Goal: Task Accomplishment & Management: Manage account settings

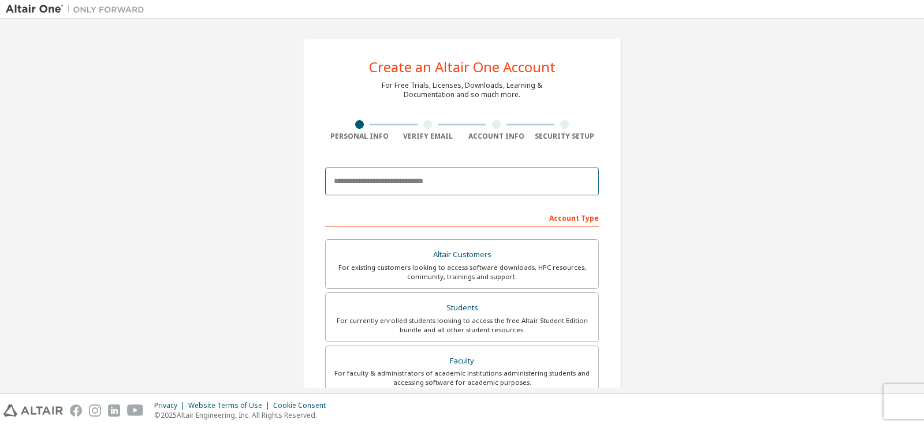
click at [404, 184] on input "email" at bounding box center [462, 182] width 274 height 28
click at [408, 183] on input "email" at bounding box center [462, 182] width 274 height 28
click at [486, 187] on input "email" at bounding box center [462, 182] width 274 height 28
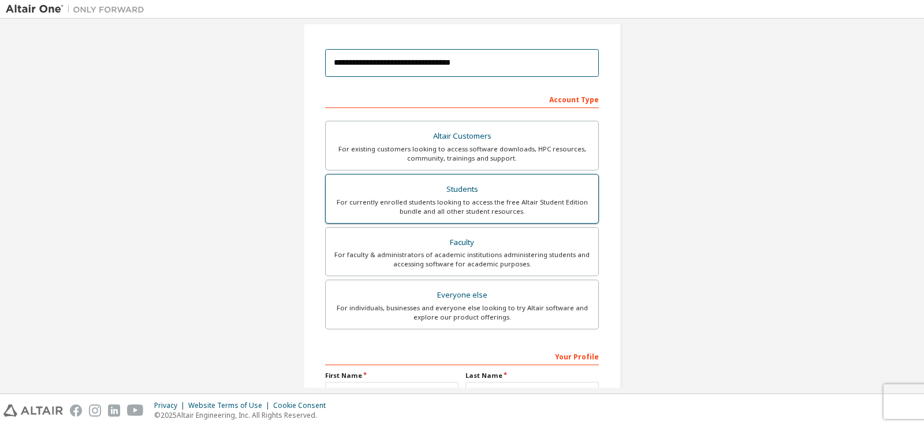
scroll to position [116, 0]
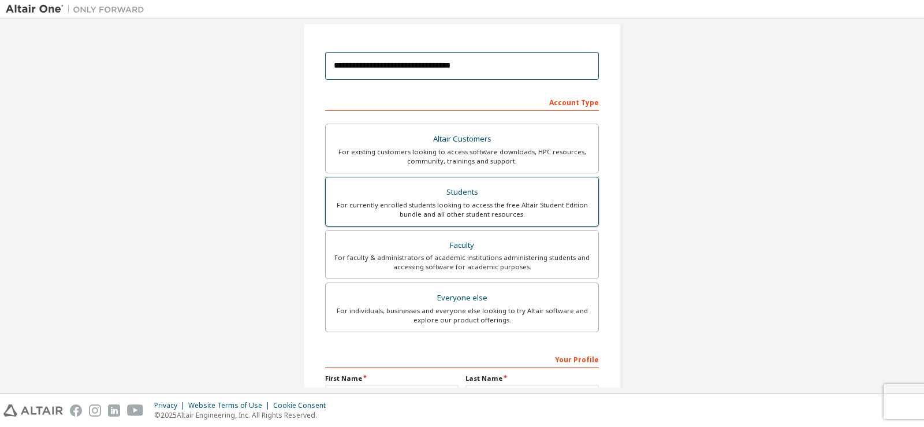
type input "**********"
click at [459, 204] on div "For currently enrolled students looking to access the free Altair Student Editi…" at bounding box center [462, 209] width 259 height 18
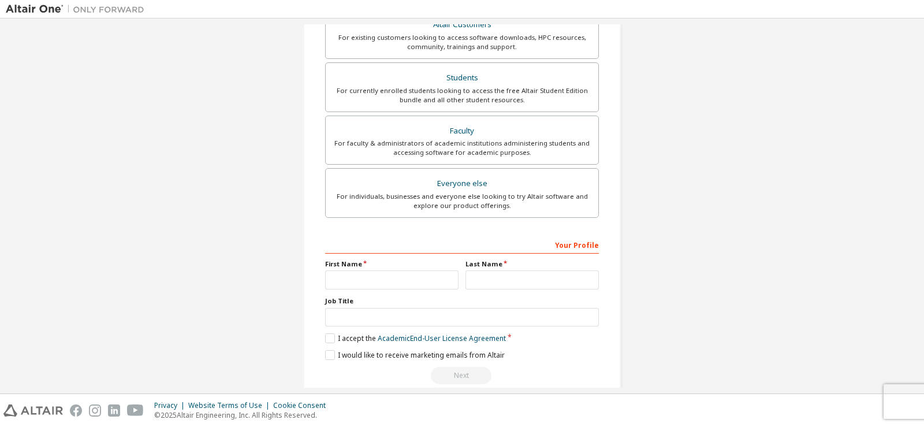
scroll to position [231, 0]
click at [337, 269] on div "First Name" at bounding box center [392, 273] width 140 height 30
click at [347, 281] on input "text" at bounding box center [391, 278] width 133 height 19
type input "******"
click at [499, 269] on div "Last Name" at bounding box center [532, 273] width 140 height 30
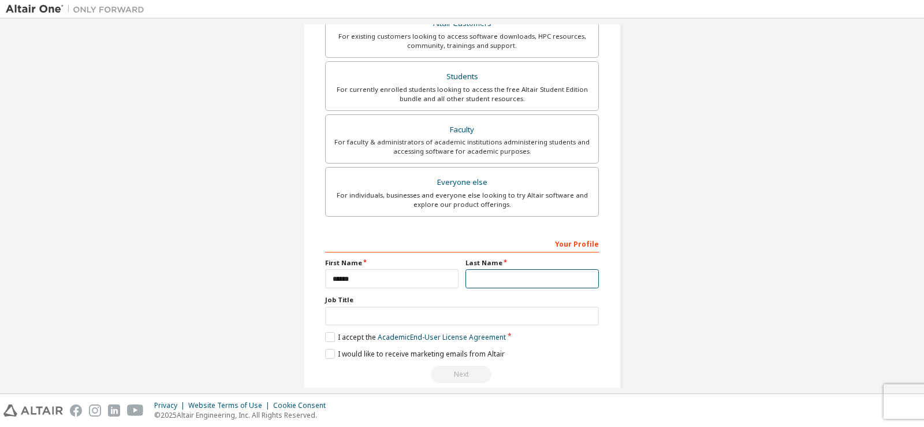
click at [499, 271] on input "text" at bounding box center [532, 278] width 133 height 19
type input "*****"
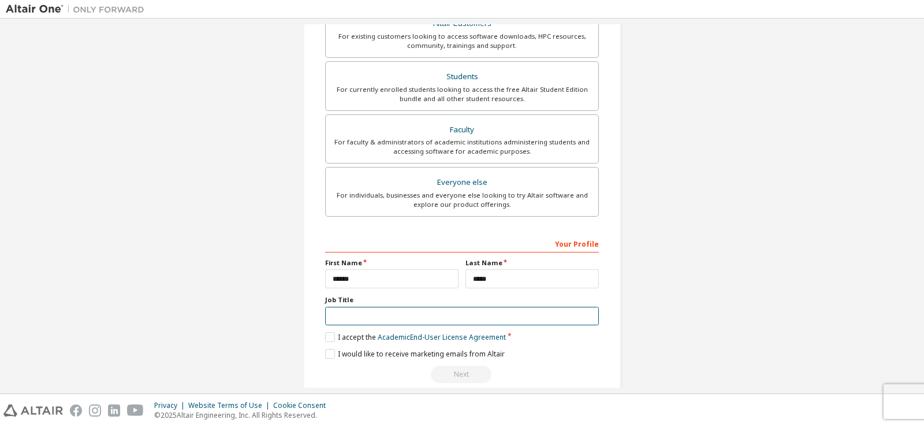
click at [544, 315] on input "text" at bounding box center [462, 316] width 274 height 19
type input "*******"
click at [326, 338] on label "I accept the Academic End-User License Agreement" at bounding box center [415, 337] width 181 height 10
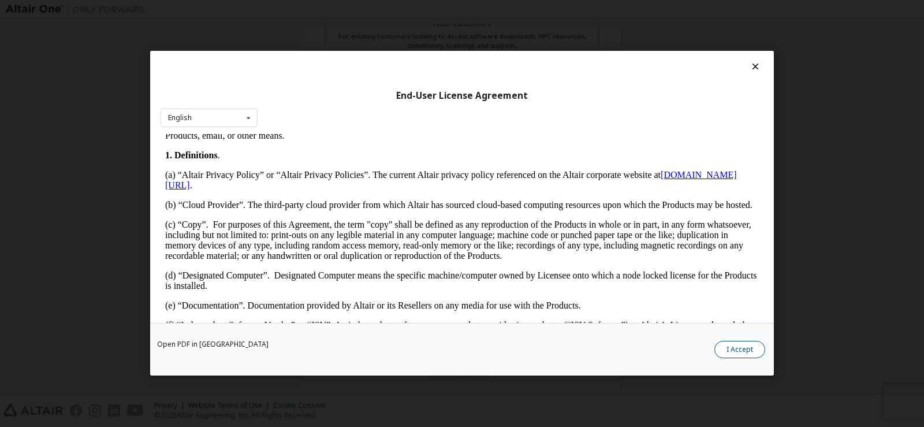
click at [730, 345] on button "I Accept" at bounding box center [740, 349] width 51 height 17
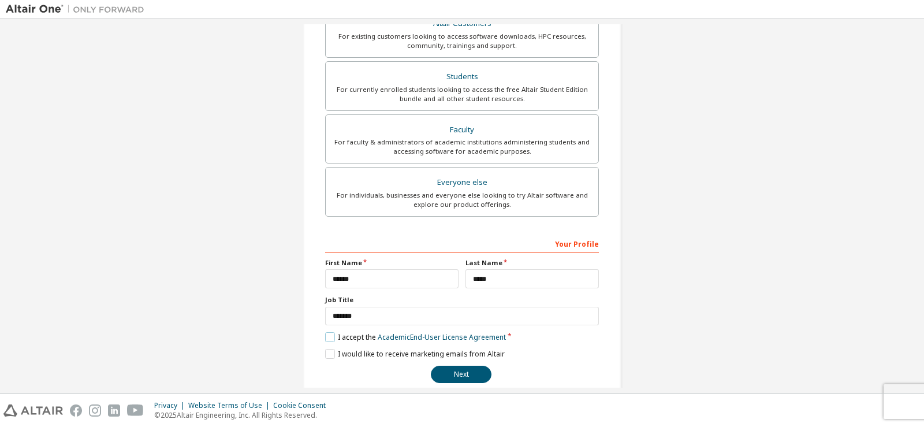
click at [325, 337] on label "I accept the Academic End-User License Agreement" at bounding box center [415, 337] width 181 height 10
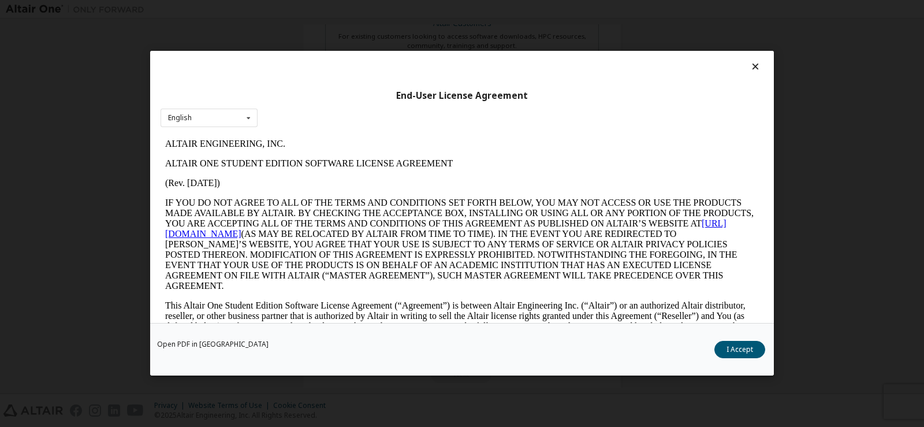
scroll to position [0, 0]
click at [731, 351] on button "I Accept" at bounding box center [740, 349] width 51 height 17
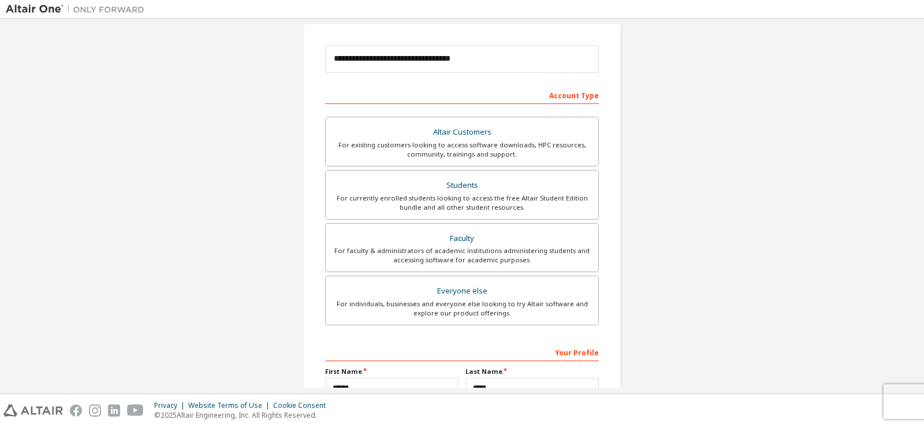
scroll to position [248, 0]
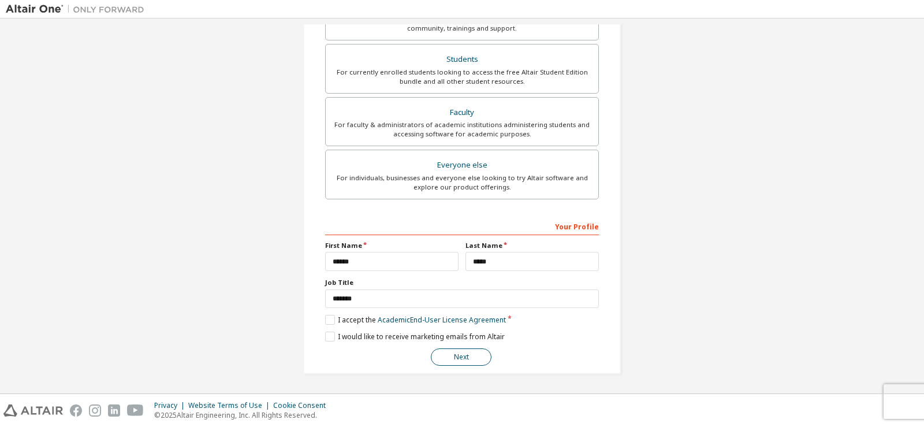
click at [470, 361] on button "Next" at bounding box center [461, 356] width 61 height 17
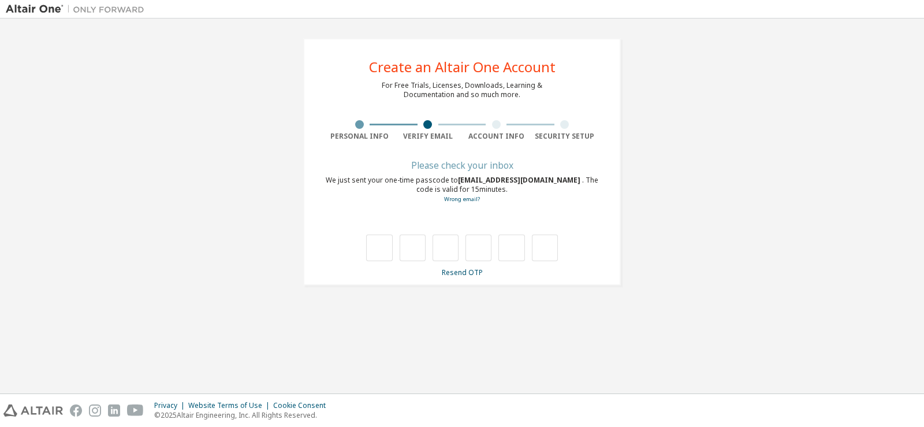
scroll to position [0, 0]
click at [383, 250] on input "text" at bounding box center [379, 248] width 26 height 27
type input "*"
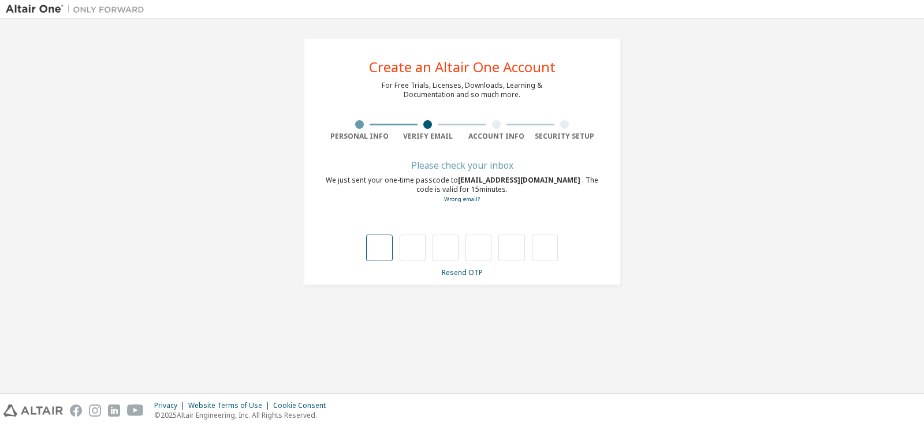
type input "*"
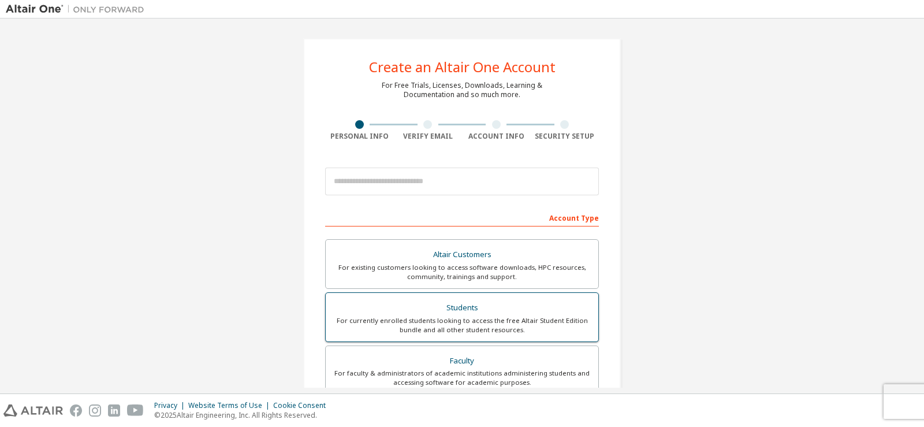
click at [440, 322] on div "For currently enrolled students looking to access the free Altair Student Editi…" at bounding box center [462, 325] width 259 height 18
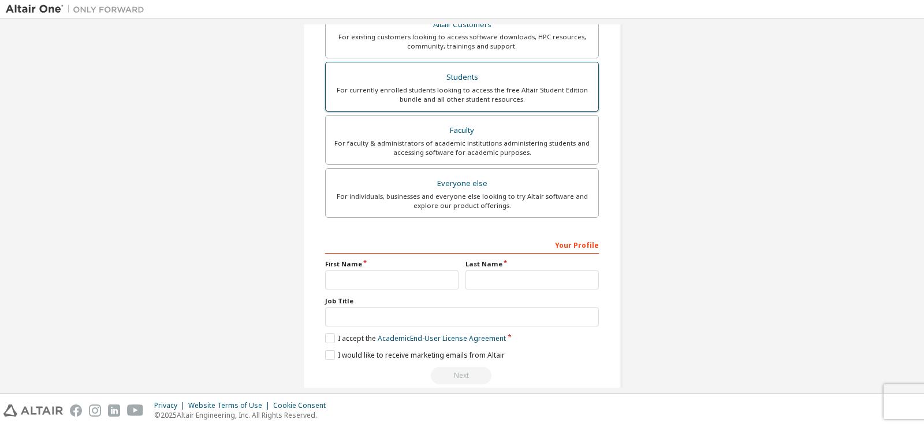
scroll to position [278, 0]
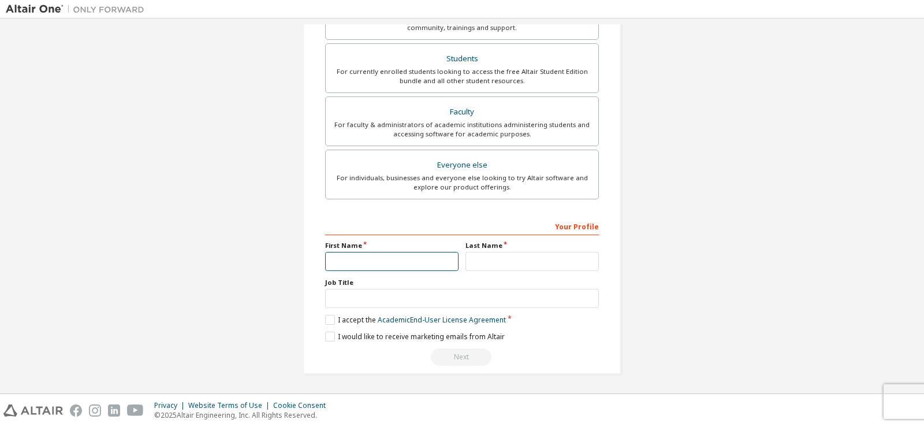
click at [398, 262] on input "text" at bounding box center [391, 261] width 133 height 19
type input "******"
click at [470, 256] on input "text" at bounding box center [532, 261] width 133 height 19
type input "*****"
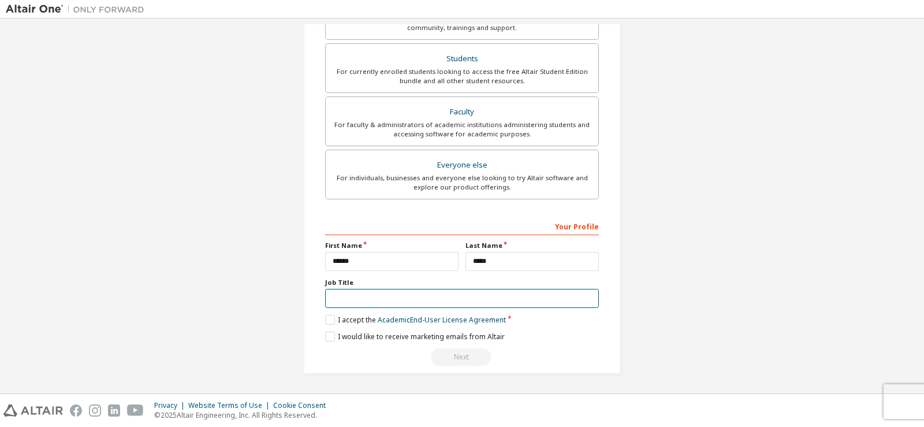
click at [345, 298] on input "text" at bounding box center [462, 298] width 274 height 19
type input "*******"
click at [326, 319] on label "I accept the Academic End-User License Agreement" at bounding box center [415, 320] width 181 height 10
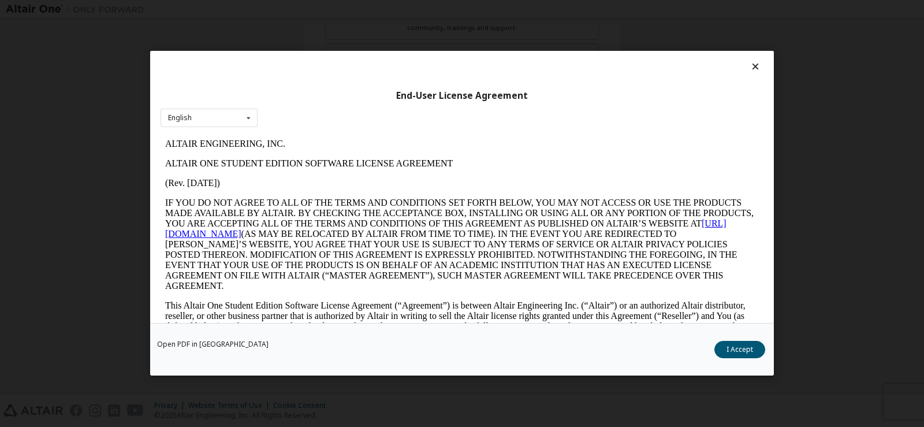
scroll to position [0, 0]
click at [761, 349] on button "I Accept" at bounding box center [740, 349] width 51 height 17
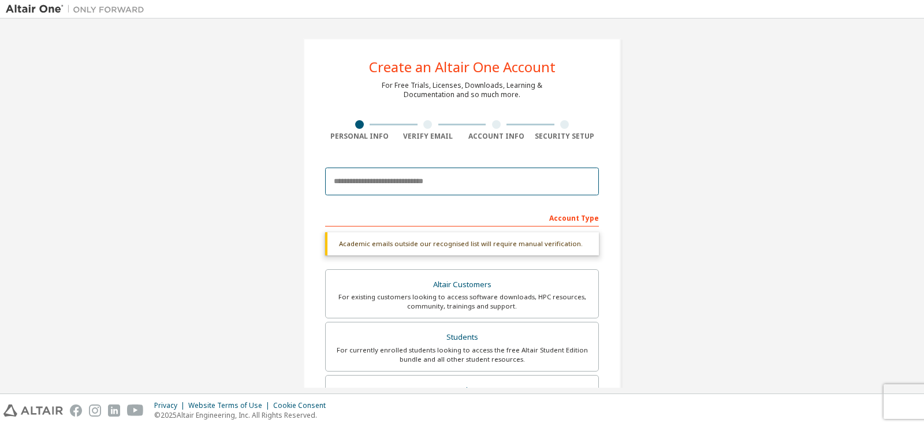
click at [412, 183] on input "email" at bounding box center [462, 182] width 274 height 28
type input "**********"
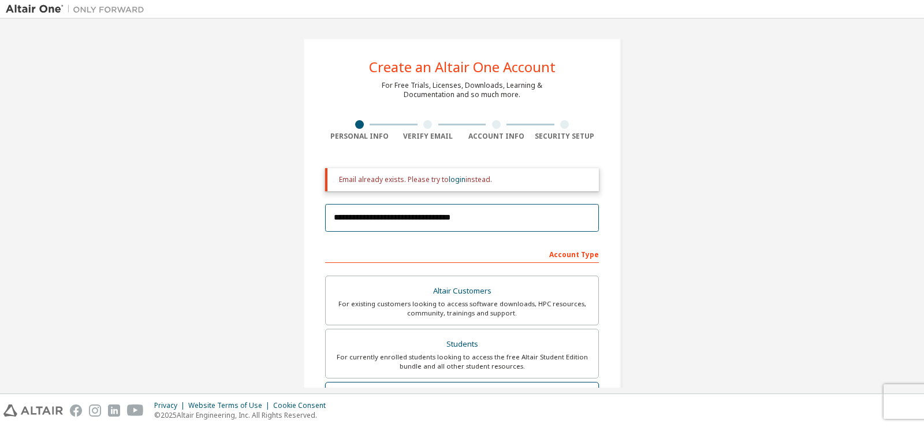
scroll to position [285, 0]
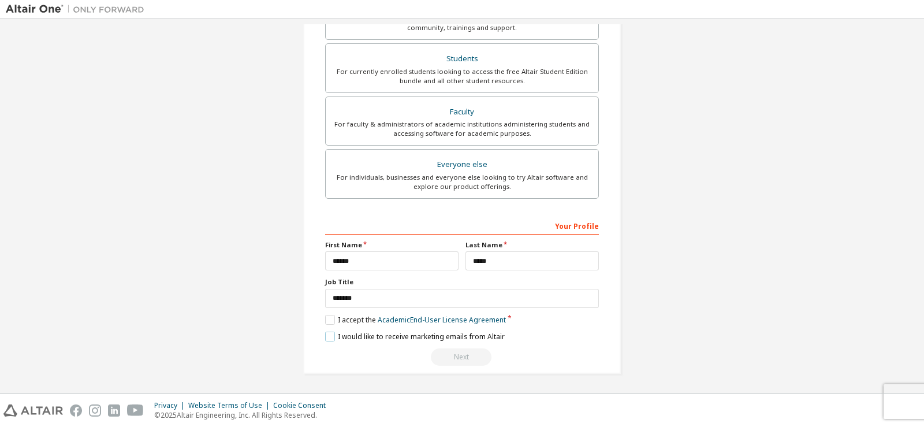
click at [342, 336] on label "I would like to receive marketing emails from Altair" at bounding box center [415, 337] width 180 height 10
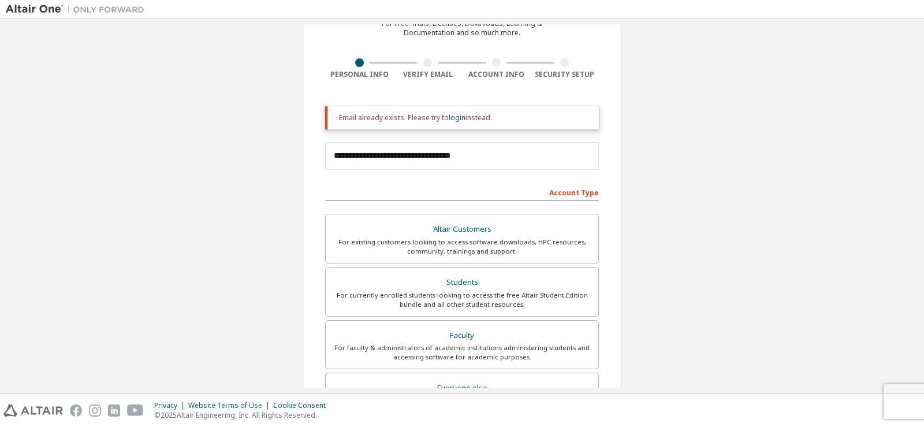
scroll to position [54, 0]
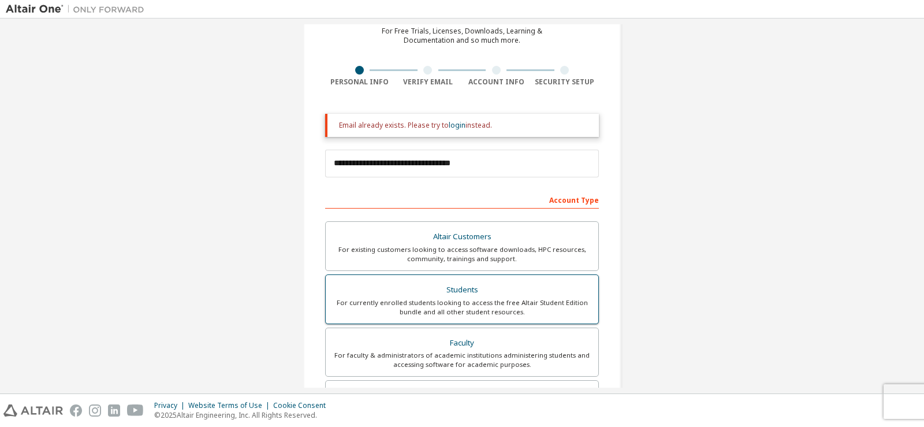
click at [491, 302] on div "For currently enrolled students looking to access the free Altair Student Editi…" at bounding box center [462, 307] width 259 height 18
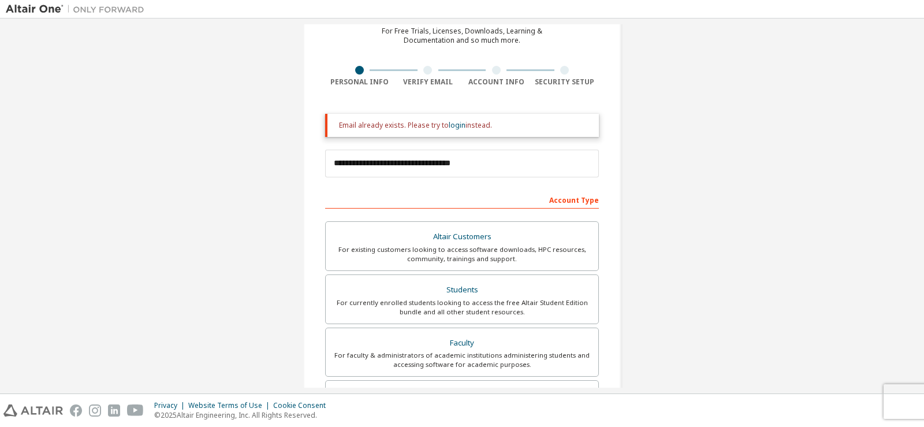
click at [492, 131] on div "Email already exists. Please try to login instead." at bounding box center [462, 125] width 274 height 23
click at [459, 122] on link "login" at bounding box center [457, 125] width 17 height 10
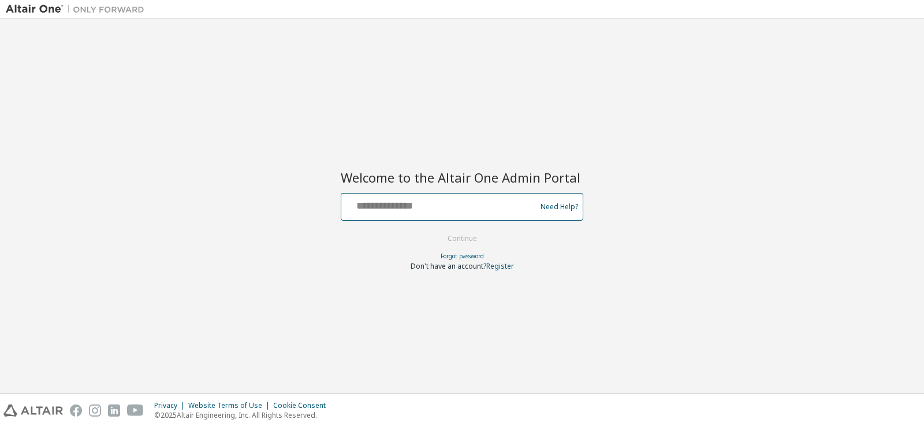
click at [471, 209] on input "text" at bounding box center [440, 204] width 189 height 17
type input "**********"
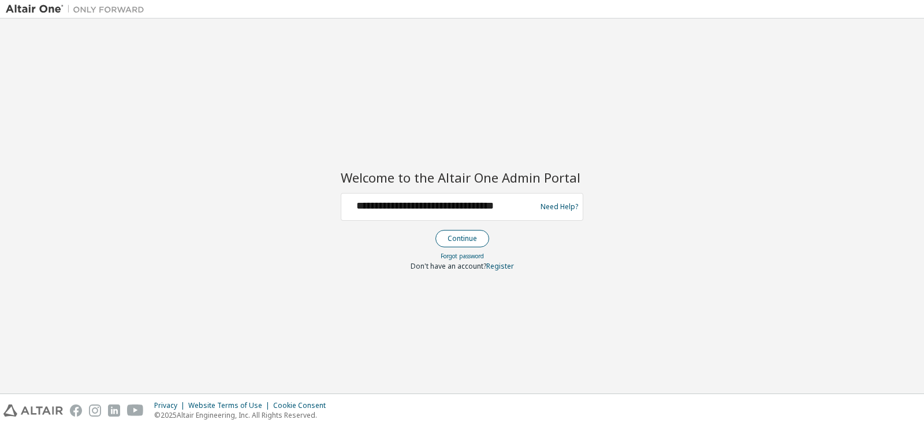
click at [478, 244] on button "Continue" at bounding box center [463, 238] width 54 height 17
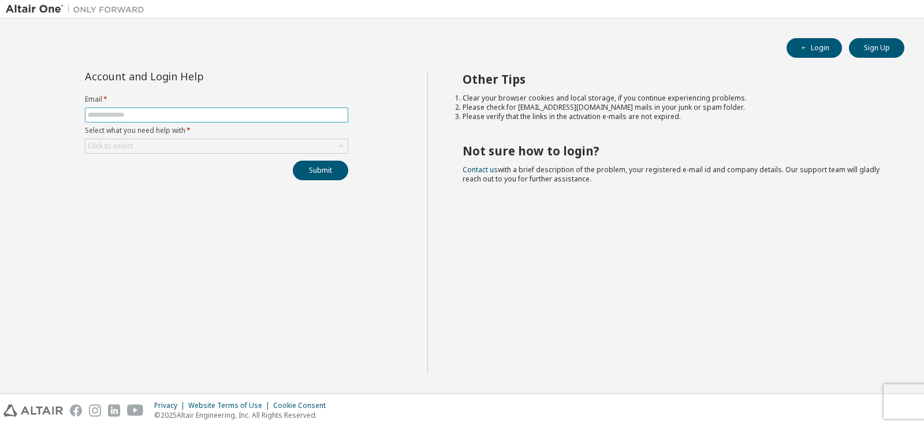
click at [283, 110] on input "text" at bounding box center [217, 114] width 258 height 9
click at [253, 118] on input "text" at bounding box center [217, 114] width 258 height 9
click at [216, 111] on input "text" at bounding box center [217, 114] width 258 height 9
click at [177, 140] on div "Click to select" at bounding box center [216, 146] width 262 height 14
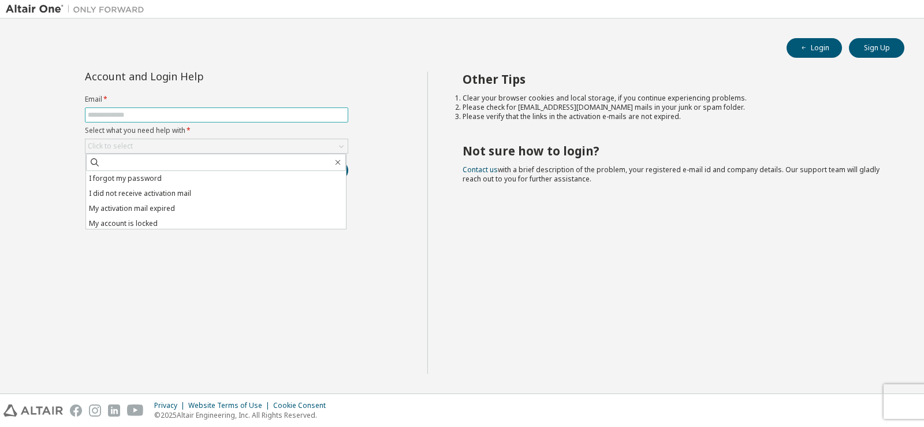
click at [141, 117] on input "text" at bounding box center [217, 114] width 258 height 9
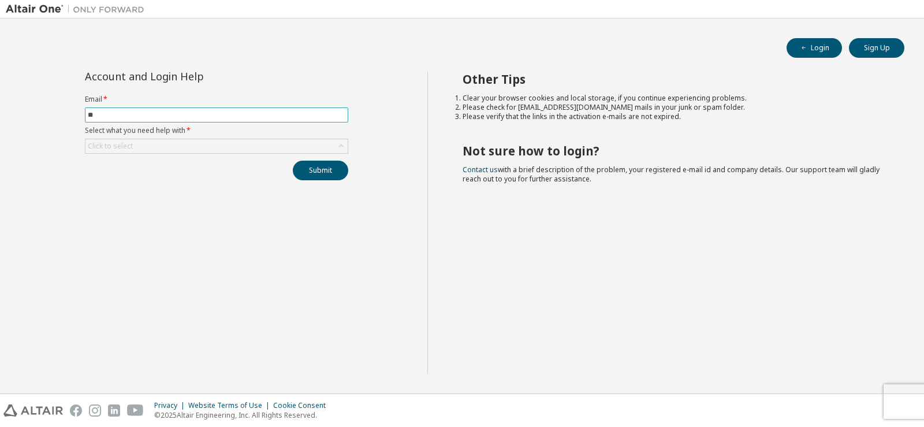
type input "*"
click at [130, 143] on div "Click to select" at bounding box center [110, 146] width 45 height 9
click at [135, 144] on div "Click to select" at bounding box center [216, 146] width 262 height 14
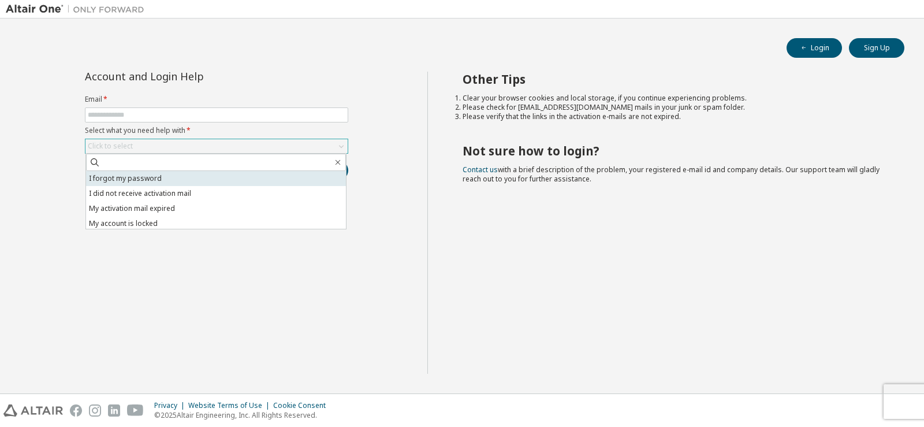
click at [129, 173] on li "I forgot my password" at bounding box center [216, 178] width 260 height 15
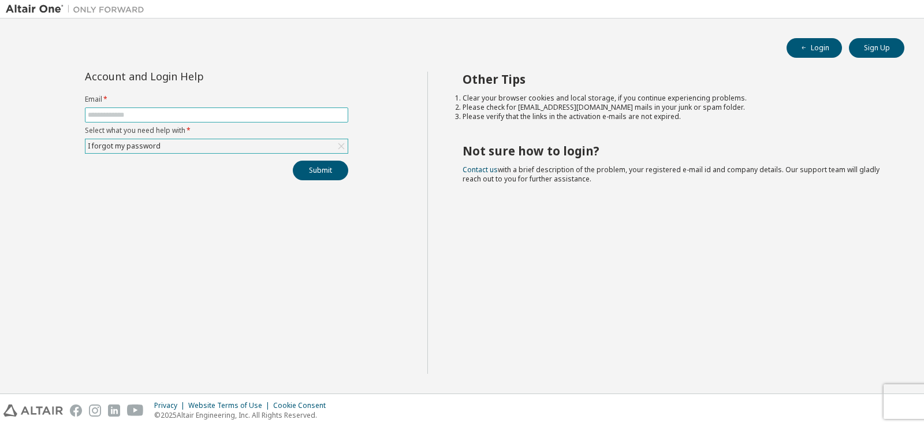
click at [117, 112] on input "text" at bounding box center [217, 114] width 258 height 9
type input "*"
click at [128, 114] on input "text" at bounding box center [217, 114] width 258 height 9
type input "**********"
click at [120, 147] on div "Click to select" at bounding box center [110, 146] width 45 height 9
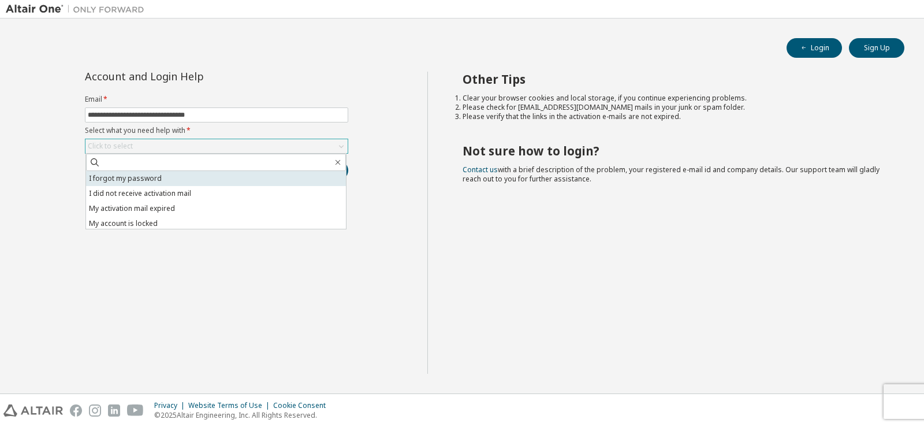
click at [135, 185] on li "I forgot my password" at bounding box center [216, 178] width 260 height 15
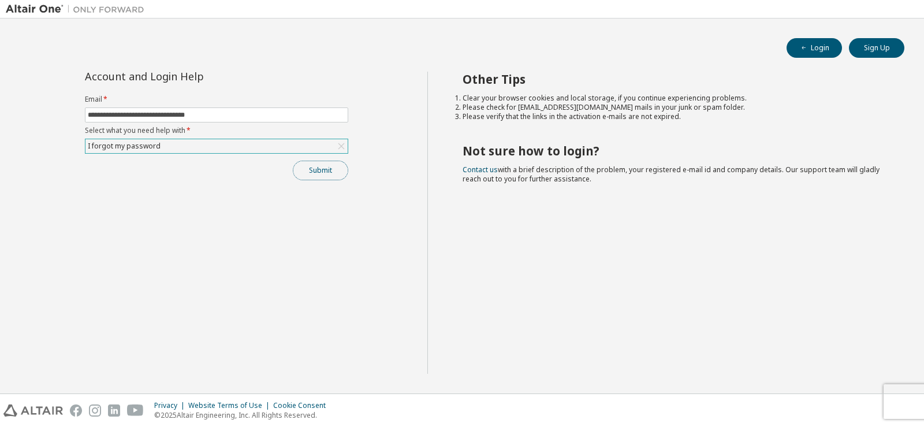
click at [329, 168] on button "Submit" at bounding box center [320, 171] width 55 height 20
click at [303, 166] on button "Submit" at bounding box center [320, 171] width 55 height 20
